Goal: Check status

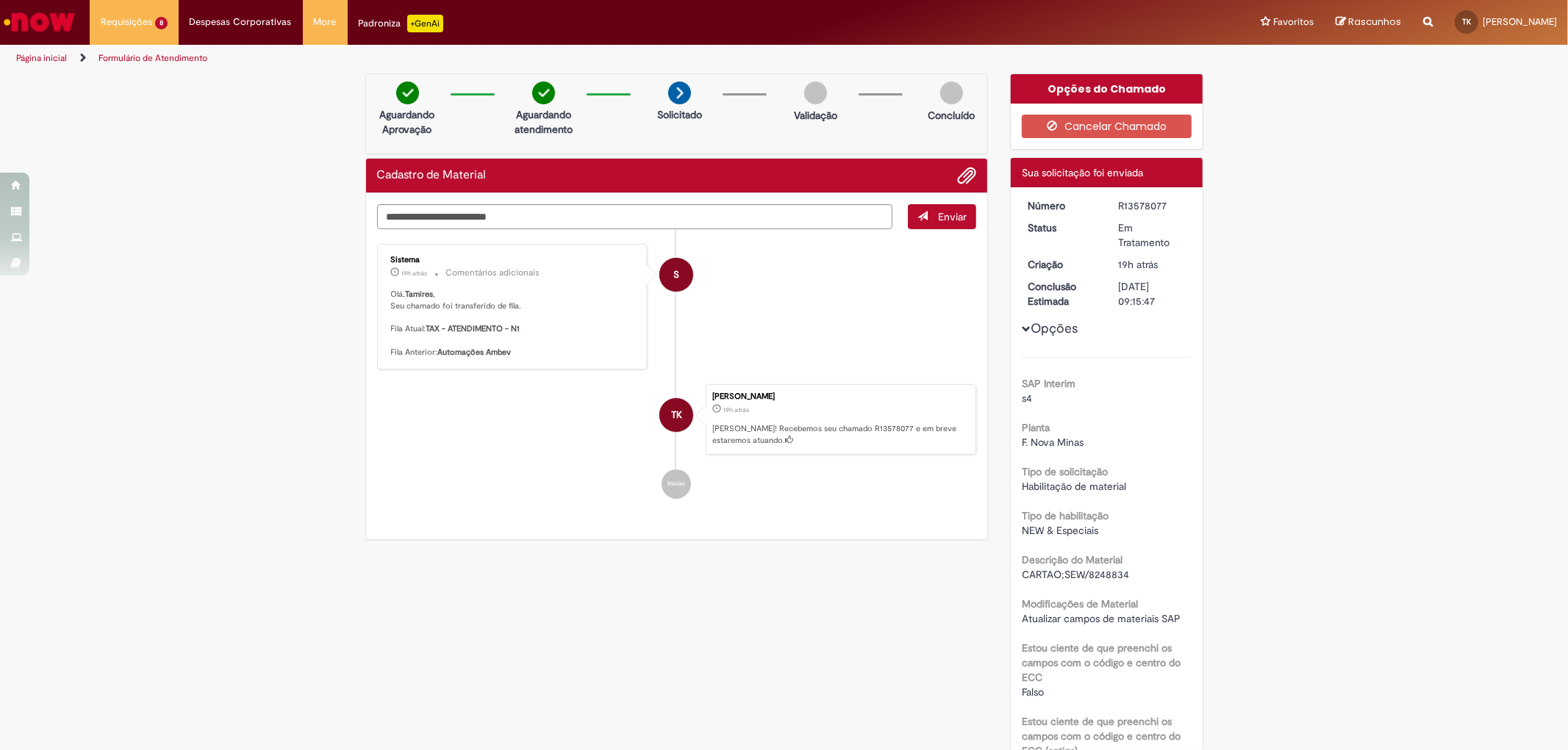
scroll to position [277, 0]
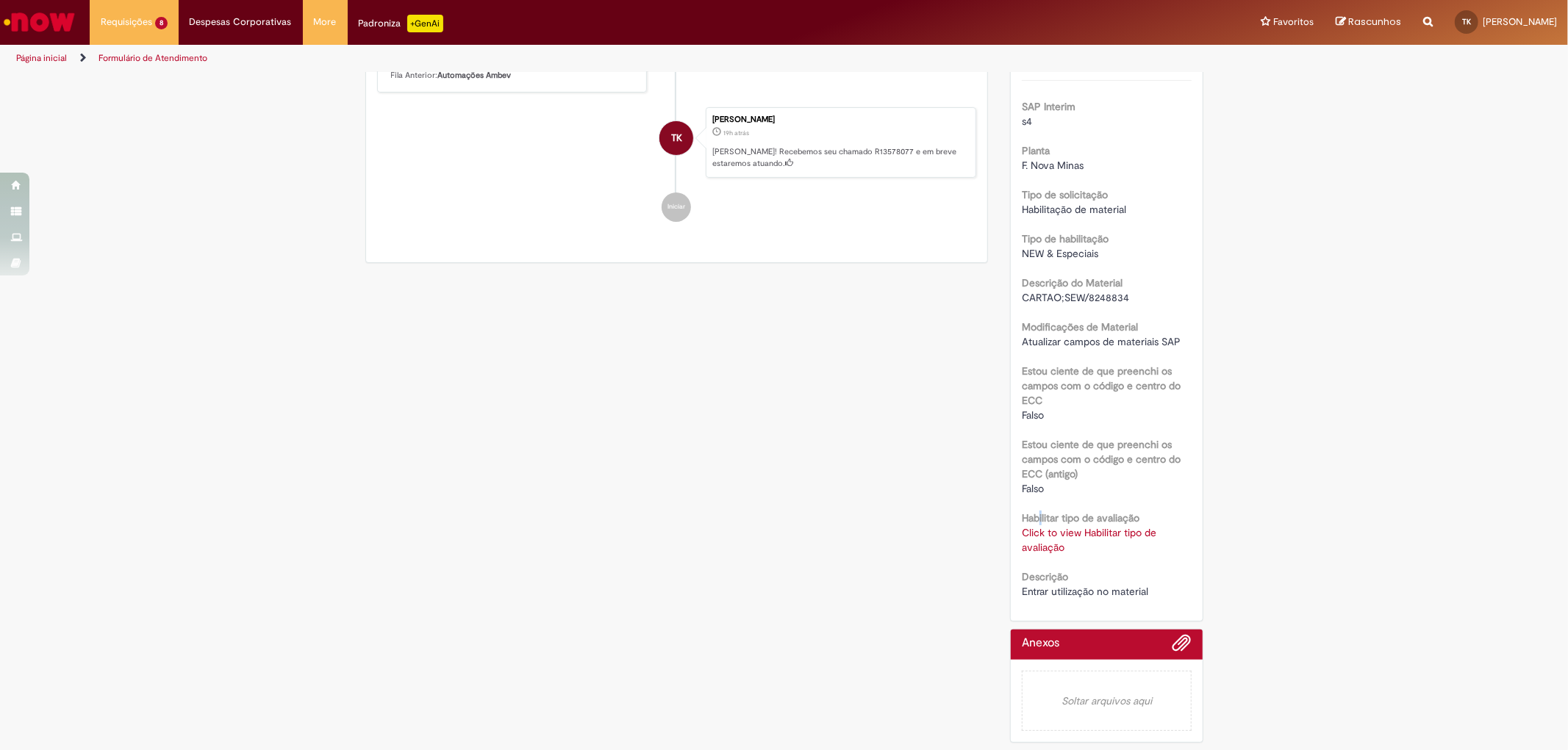
click at [1034, 522] on b "Habilitar tipo de avaliação" at bounding box center [1080, 518] width 117 height 13
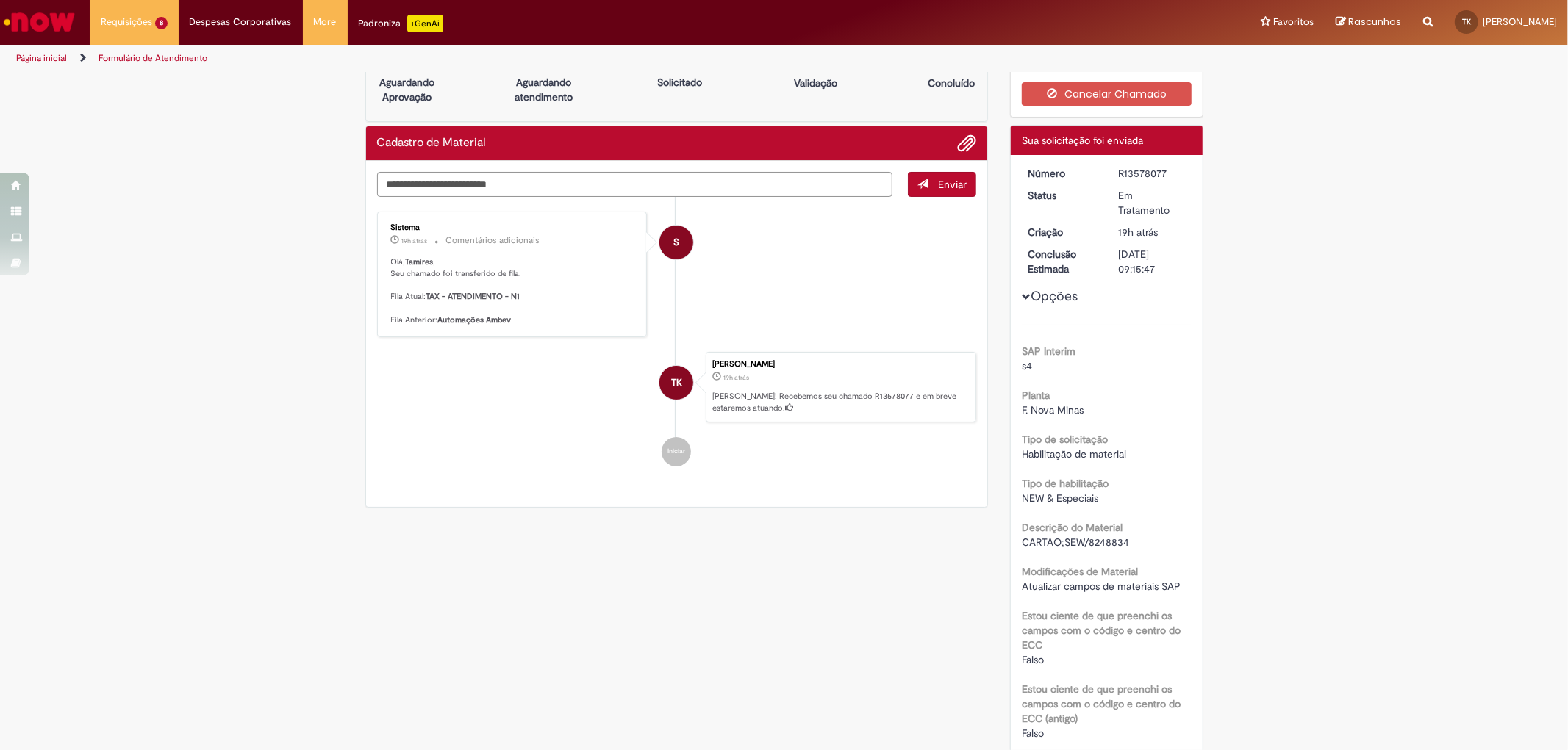
scroll to position [114, 0]
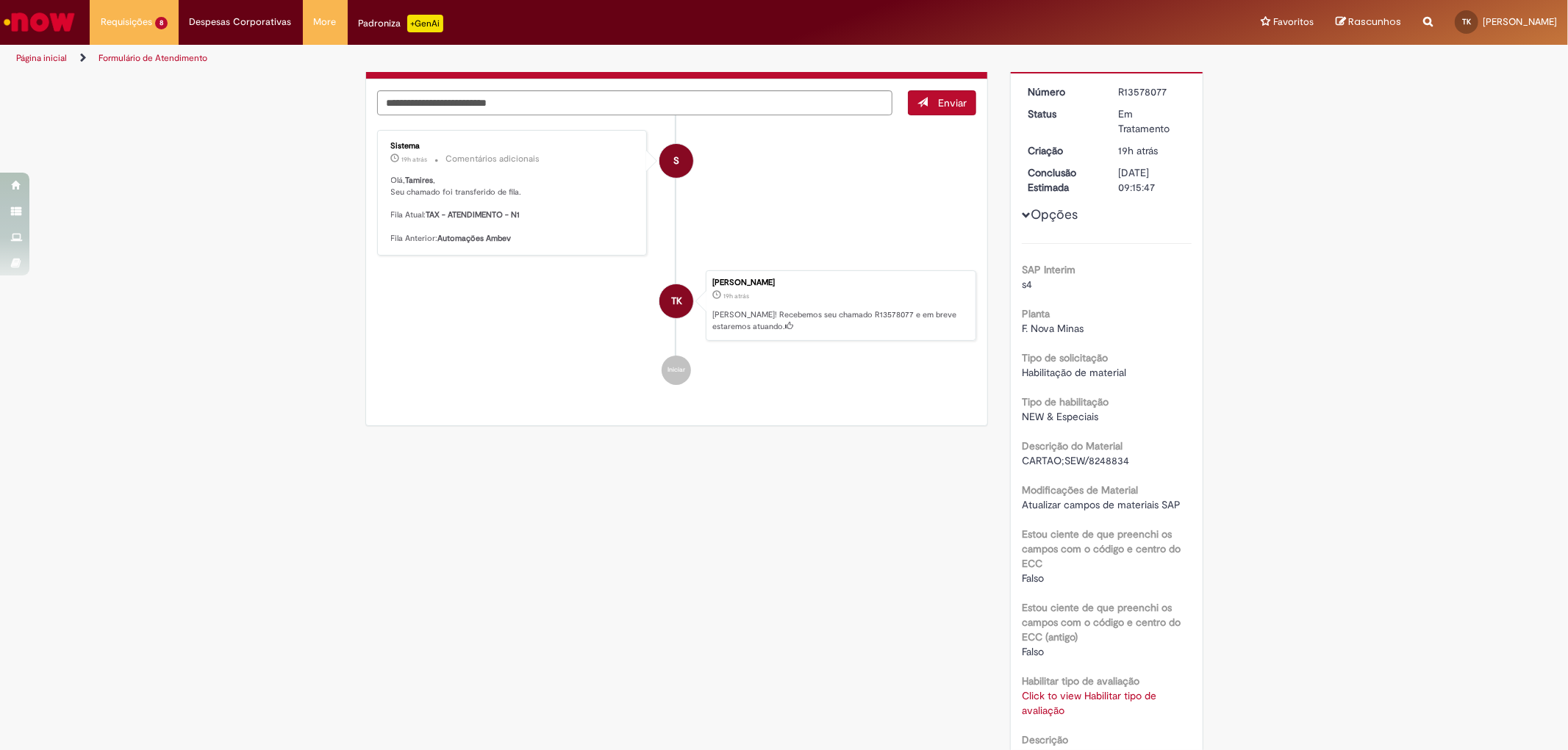
drag, startPoint x: 1160, startPoint y: 353, endPoint x: 1192, endPoint y: 237, distance: 120.3
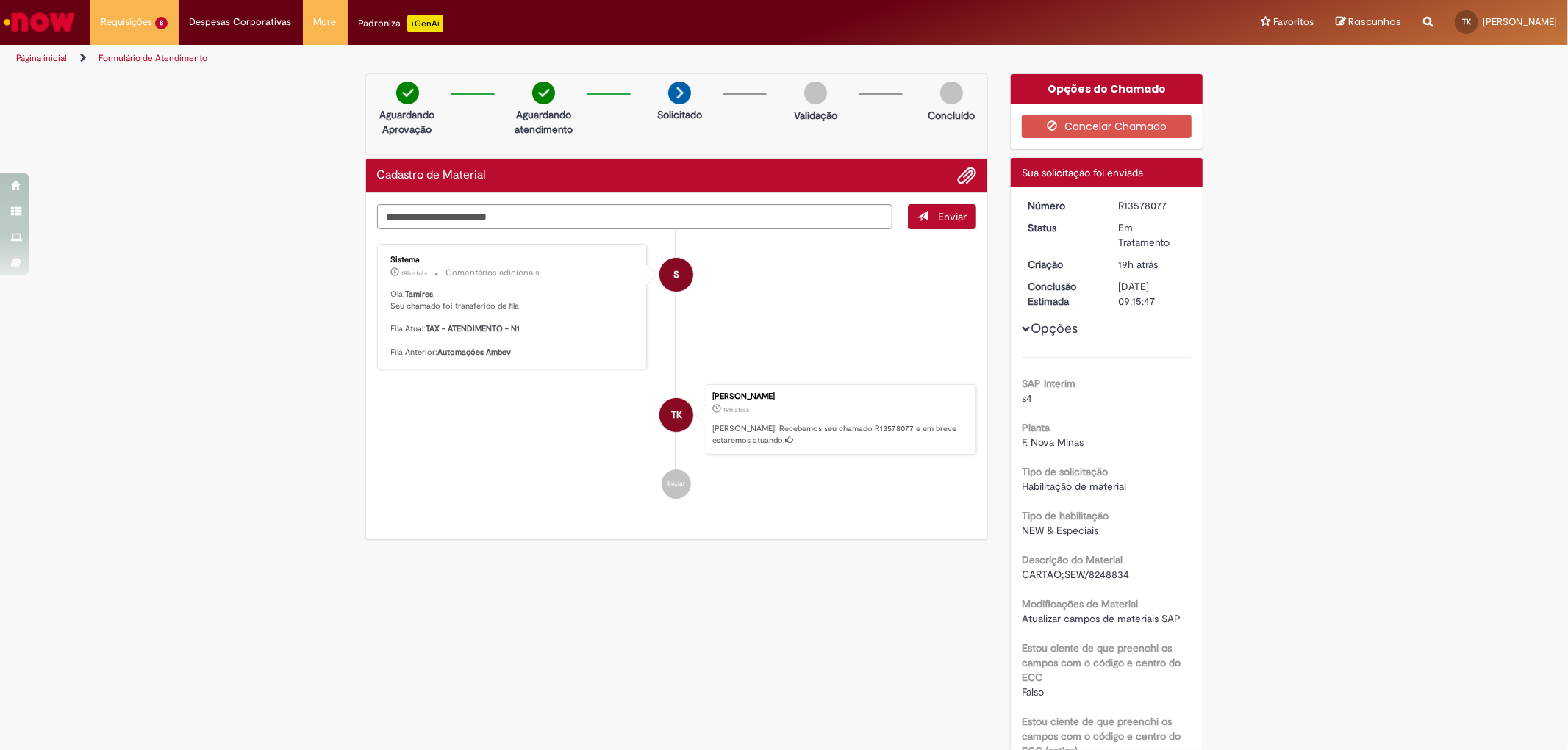
drag, startPoint x: 1436, startPoint y: 1, endPoint x: 1287, endPoint y: 615, distance: 631.8
click at [1287, 615] on div "Verificar Código de Barras Aguardando Aprovação Aguardando atendimento Solicita…" at bounding box center [784, 550] width 1568 height 954
drag, startPoint x: 1421, startPoint y: 1, endPoint x: 1026, endPoint y: 303, distance: 497.2
click at [1236, 591] on div "Verificar Código de Barras Aguardando Aprovação Aguardando atendimento Solicita…" at bounding box center [784, 550] width 1568 height 954
